Goal: Information Seeking & Learning: Understand process/instructions

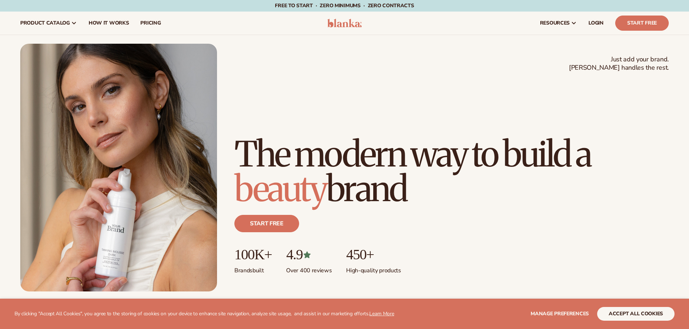
scroll to position [253, 0]
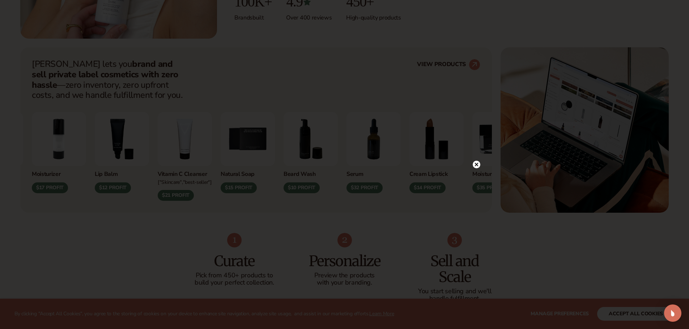
click at [192, 145] on div at bounding box center [344, 164] width 689 height 329
click at [477, 80] on circle at bounding box center [476, 82] width 8 height 8
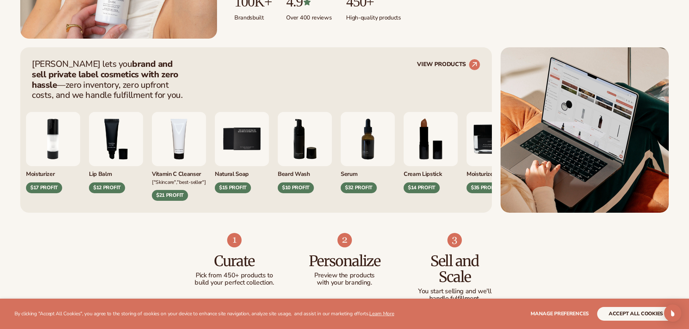
click at [151, 149] on div "Moisturizer $17 PROFIT [MEDICAL_DATA] $12 PROFIT" at bounding box center [250, 156] width 448 height 89
click at [171, 180] on div "["Skincare","Best-seller"]" at bounding box center [179, 182] width 54 height 8
click at [167, 196] on div "$21 PROFIT" at bounding box center [170, 195] width 36 height 11
click at [173, 145] on img "4 / 9" at bounding box center [179, 139] width 54 height 54
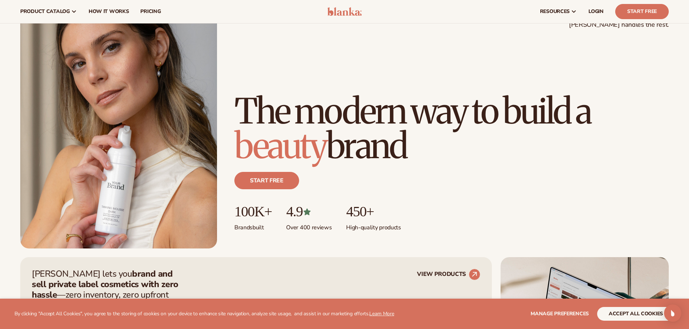
scroll to position [0, 0]
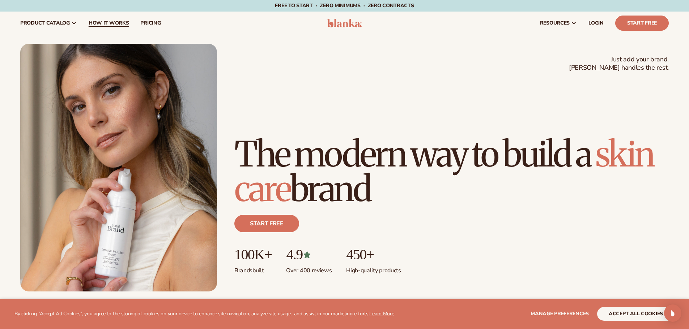
click at [93, 22] on span "How It Works" at bounding box center [109, 23] width 40 height 6
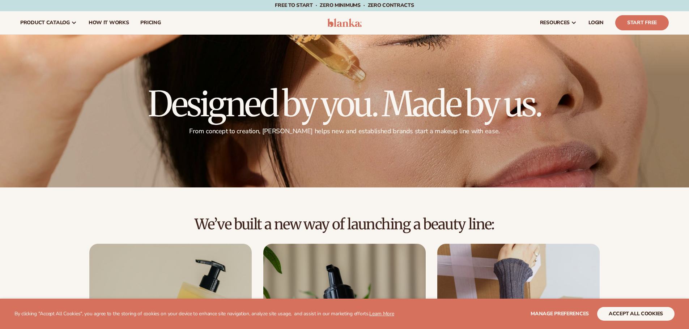
scroll to position [253, 0]
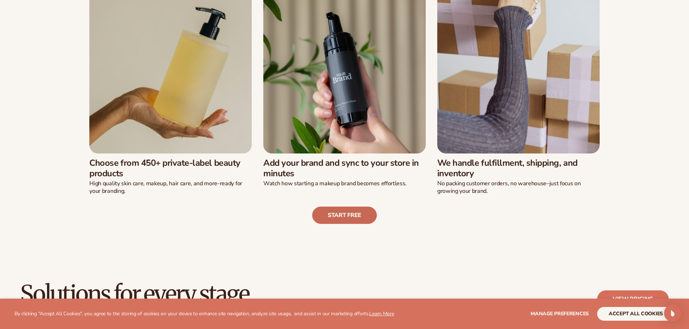
click at [353, 213] on link "Start free" at bounding box center [344, 215] width 65 height 17
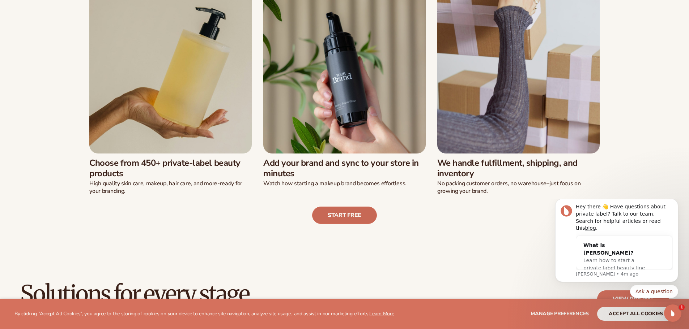
scroll to position [0, 0]
